Goal: Information Seeking & Learning: Learn about a topic

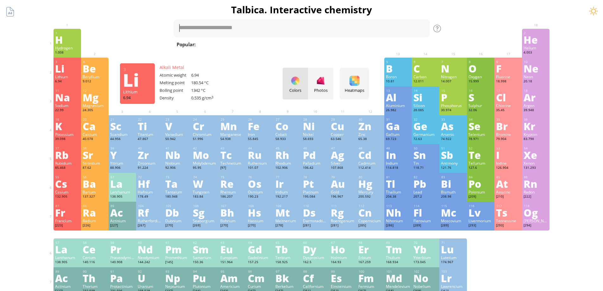
click at [69, 73] on div "3 Li Lithium 6.94 −1, +1 −1, +1 180.54 °C 1342 °C 0.535 g/cm 3 [He]2s 1" at bounding box center [68, 72] width 28 height 29
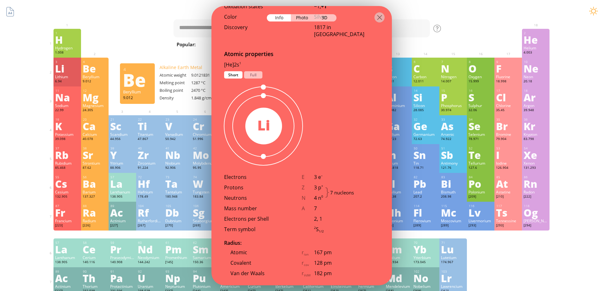
scroll to position [317, 0]
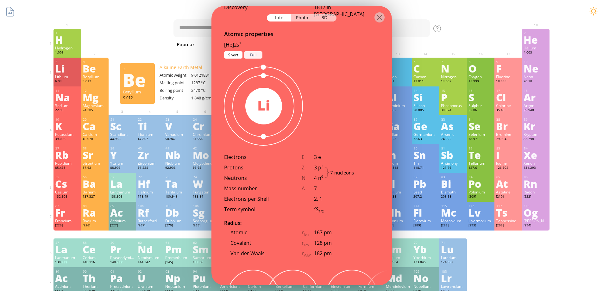
click at [251, 54] on div "Full" at bounding box center [253, 54] width 18 height 7
click at [232, 54] on div "Short" at bounding box center [233, 54] width 18 height 7
click at [251, 55] on div "Full" at bounding box center [253, 54] width 18 height 7
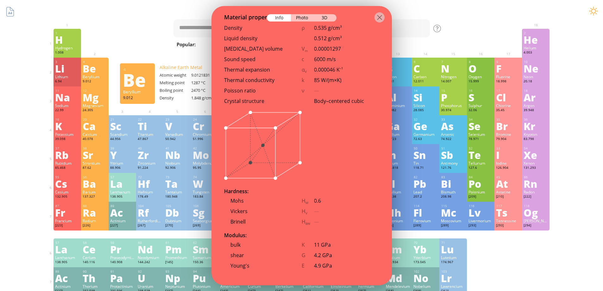
click at [302, 114] on div at bounding box center [301, 146] width 155 height 71
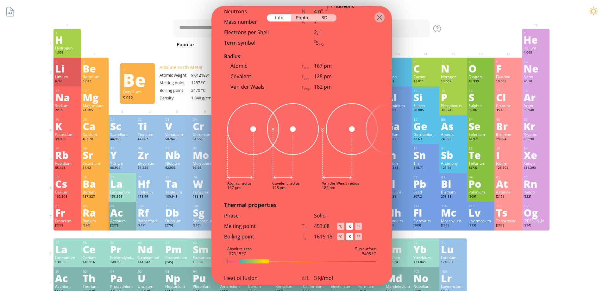
scroll to position [412, 0]
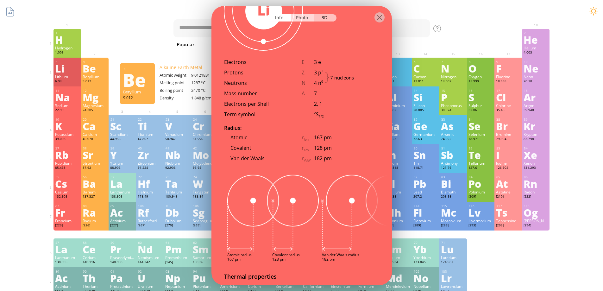
click at [307, 19] on div "Photo" at bounding box center [302, 17] width 23 height 7
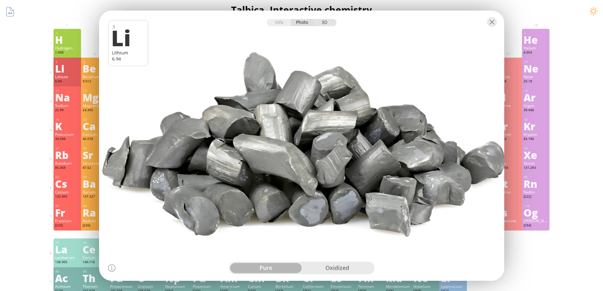
click at [326, 22] on div "3D" at bounding box center [325, 22] width 23 height 7
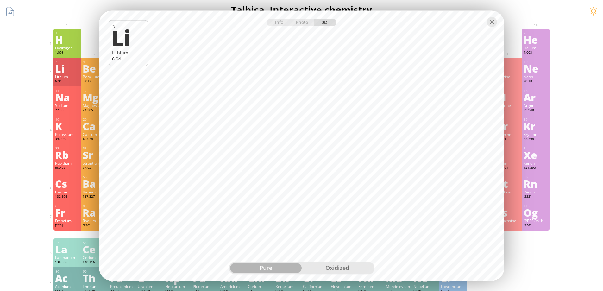
click at [348, 263] on div "pure oxidized" at bounding box center [302, 268] width 146 height 13
click at [347, 268] on div "oxidized" at bounding box center [338, 268] width 72 height 10
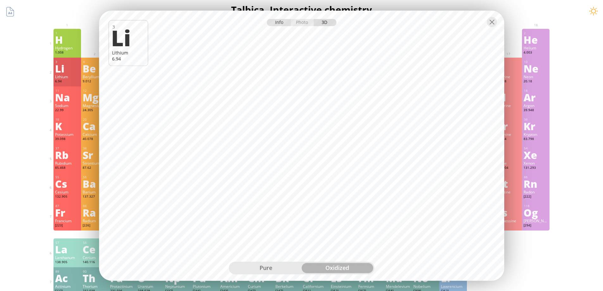
click at [278, 24] on div "Info" at bounding box center [279, 22] width 24 height 7
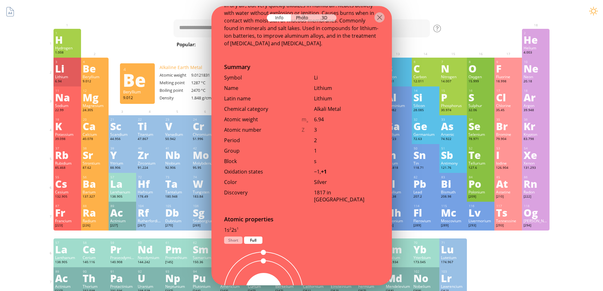
scroll to position [0, 0]
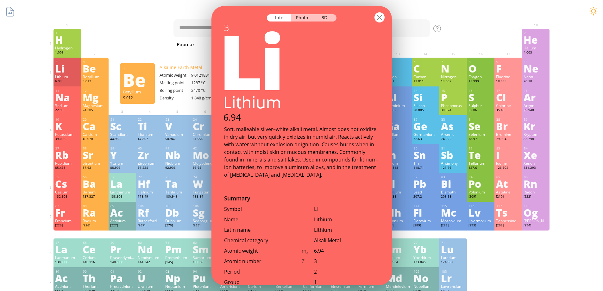
click at [381, 16] on div at bounding box center [380, 17] width 10 height 10
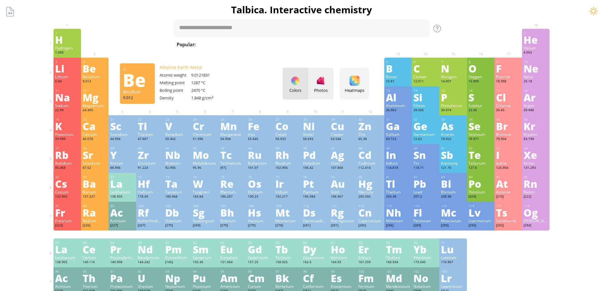
click at [323, 88] on div "Photos" at bounding box center [320, 90] width 25 height 6
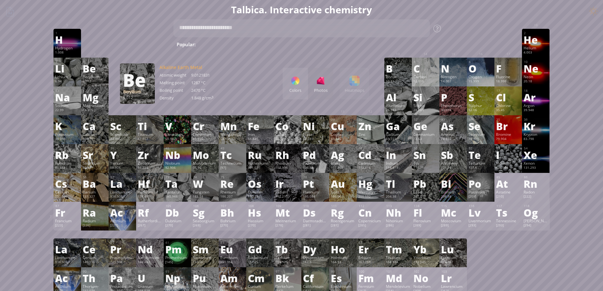
click at [355, 87] on div "Colors Photos Heatmaps Heatmaps Normal mode Melting point Boiling point Density…" at bounding box center [326, 84] width 86 height 32
click at [358, 81] on div "Colors Photos Heatmaps Heatmaps Normal mode Melting point Boiling point Density…" at bounding box center [326, 84] width 86 height 32
click at [303, 86] on div "Colors" at bounding box center [295, 84] width 25 height 32
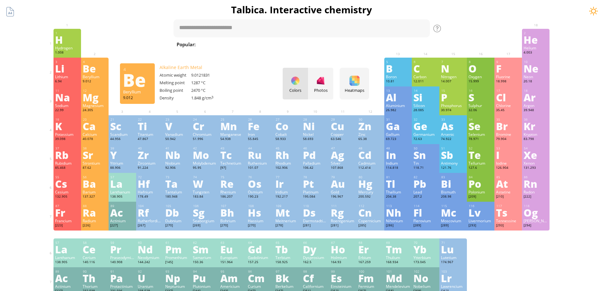
click at [594, 12] on div at bounding box center [594, 11] width 10 height 10
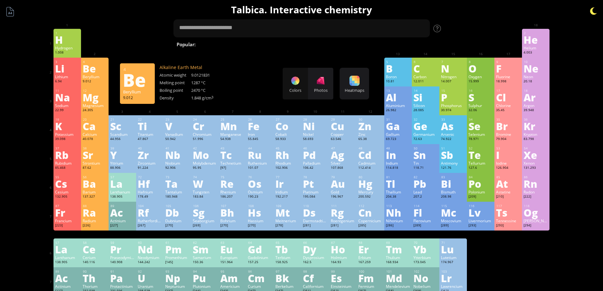
click at [594, 12] on div at bounding box center [594, 11] width 10 height 10
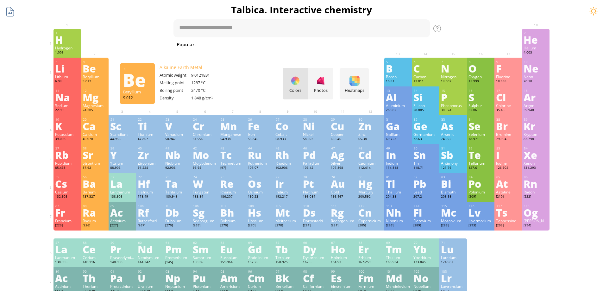
click at [14, 7] on div at bounding box center [10, 12] width 12 height 12
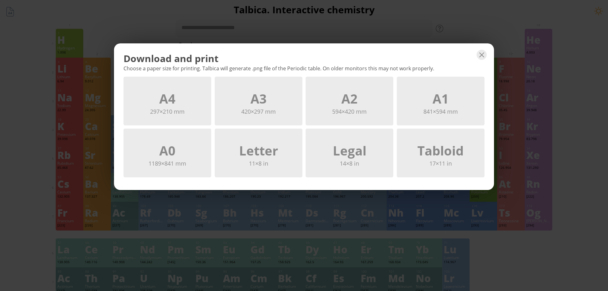
click at [538, 241] on div "Download and print Choose a paper size for printing. Talbica will generate .png…" at bounding box center [304, 145] width 608 height 291
click at [536, 242] on div "Download and print Choose a paper size for printing. Talbica will generate .png…" at bounding box center [304, 145] width 608 height 291
click at [481, 57] on div at bounding box center [482, 55] width 10 height 10
